Goal: Communication & Community: Ask a question

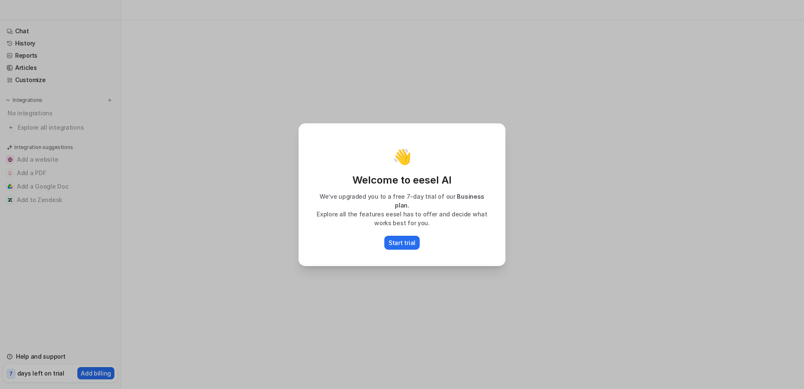
click at [573, 181] on div "👋 Welcome to eesel AI We’ve upgraded you to a free 7-day trial of our Business …" at bounding box center [402, 194] width 804 height 389
type textarea "**********"
